Goal: Transaction & Acquisition: Purchase product/service

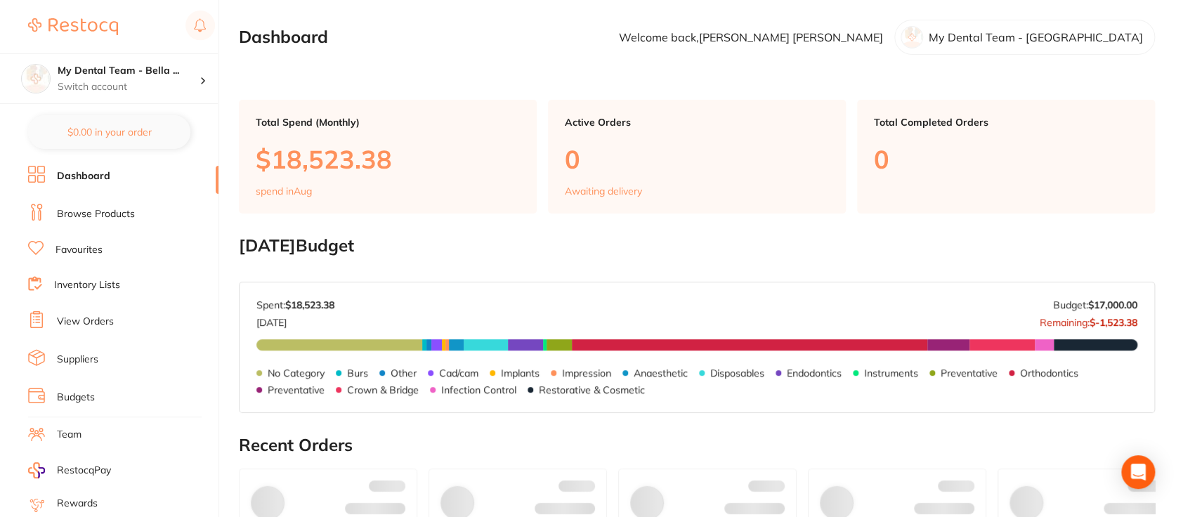
click at [110, 213] on link "Browse Products" at bounding box center [96, 214] width 78 height 14
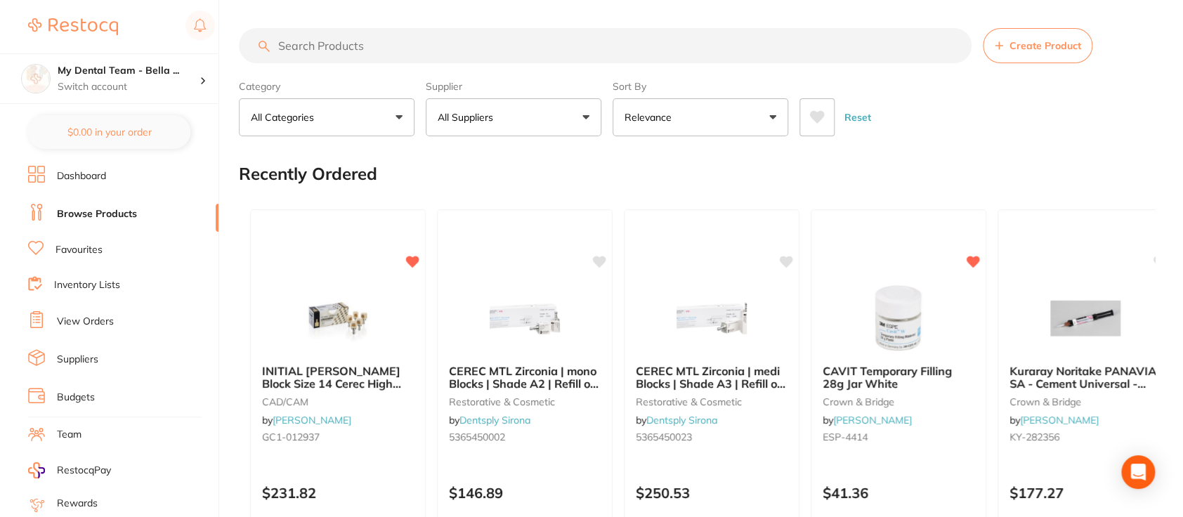
click at [385, 47] on input "search" at bounding box center [605, 45] width 732 height 35
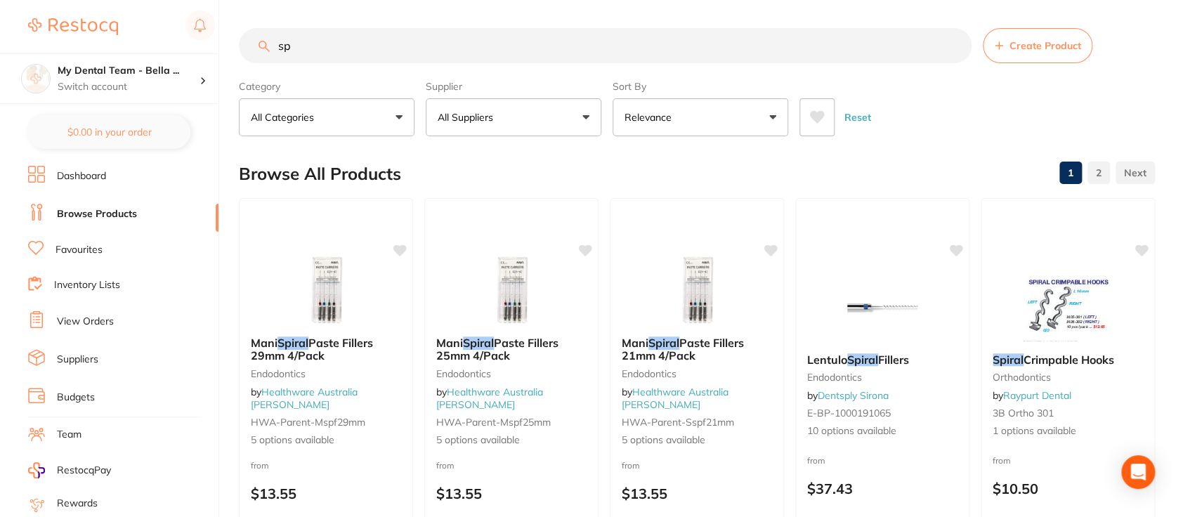
type input "s"
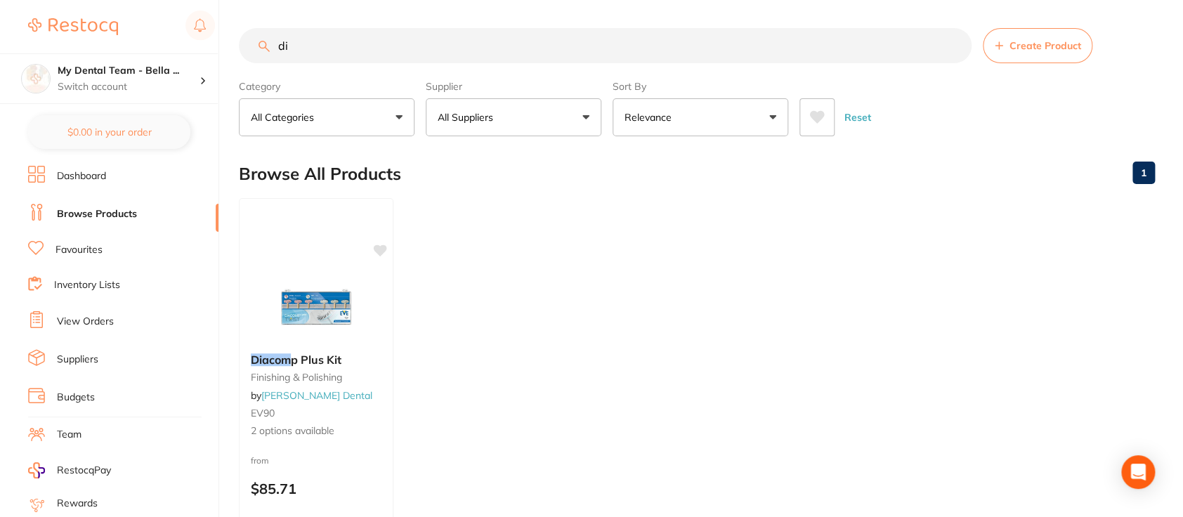
type input "d"
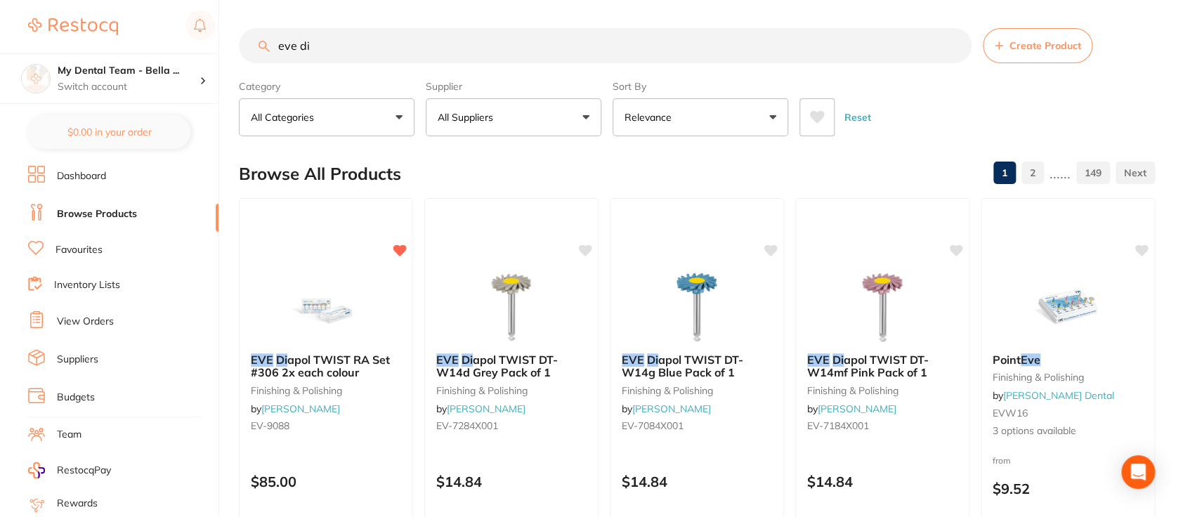
click at [385, 47] on input "eve di" at bounding box center [605, 45] width 732 height 35
type input "eve di"
